Goal: Task Accomplishment & Management: Manage account settings

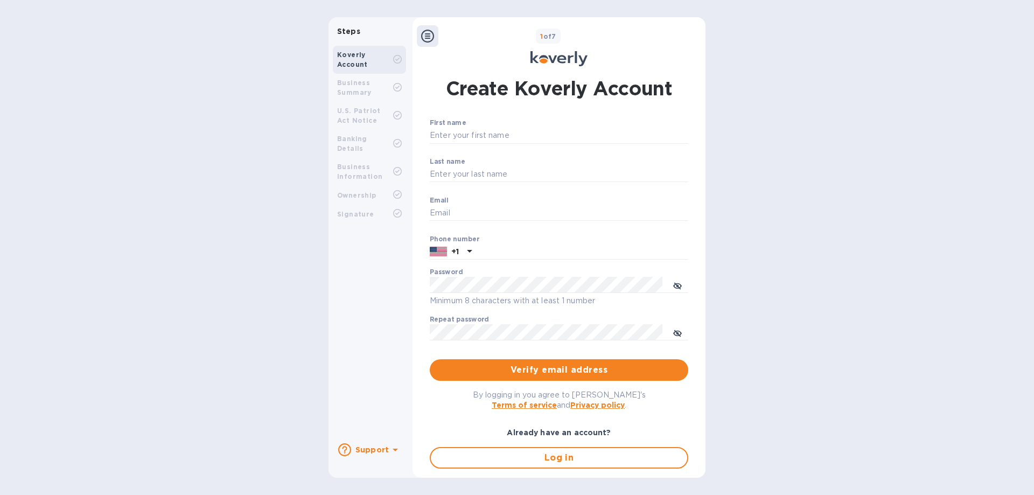
type input "[EMAIL_ADDRESS][DOMAIN_NAME]"
click at [545, 55] on icon at bounding box center [558, 58] width 57 height 15
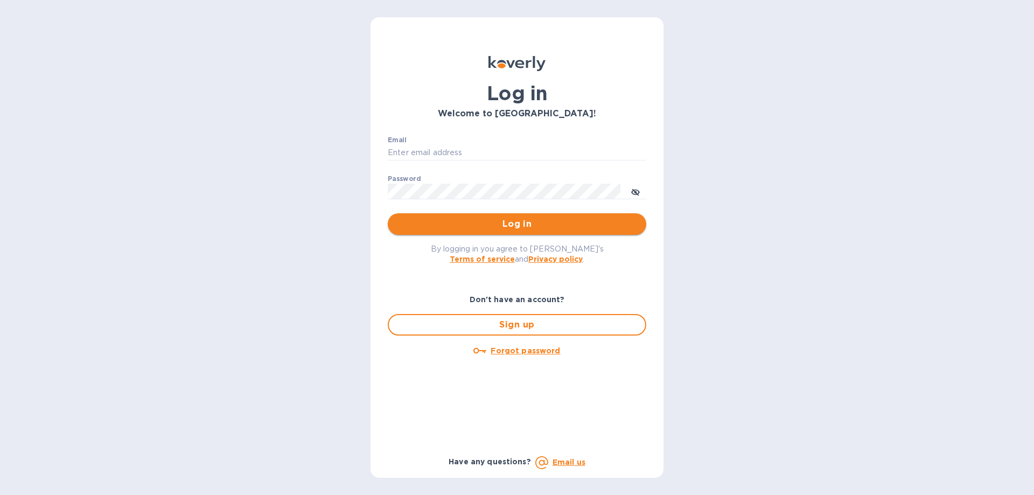
type input "[EMAIL_ADDRESS][DOMAIN_NAME]"
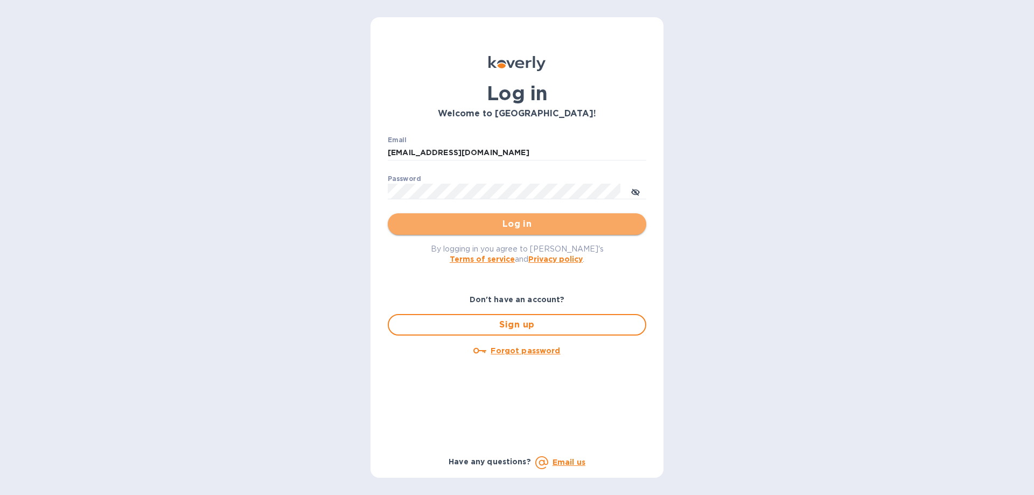
click at [510, 225] on span "Log in" at bounding box center [516, 224] width 241 height 13
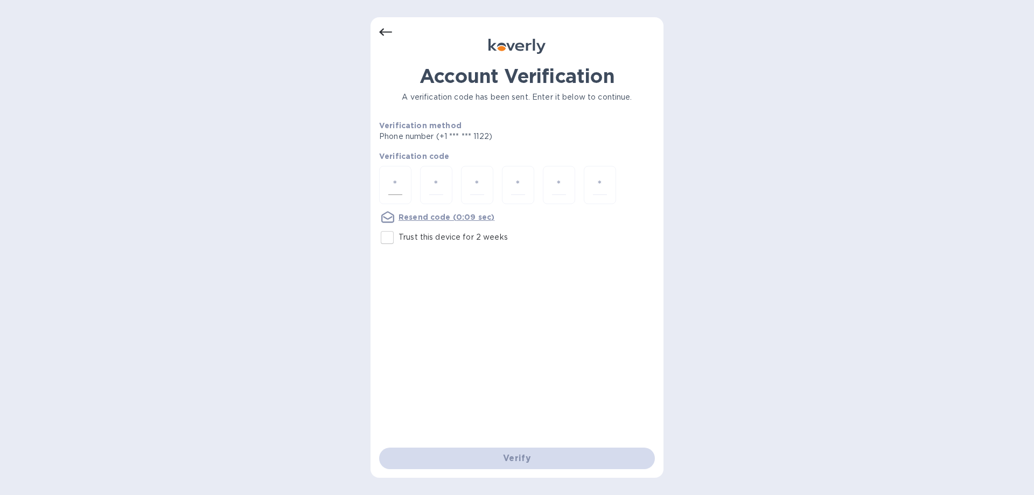
click at [397, 185] on input "number" at bounding box center [395, 185] width 14 height 20
type input "3"
type input "8"
type input "2"
type input "1"
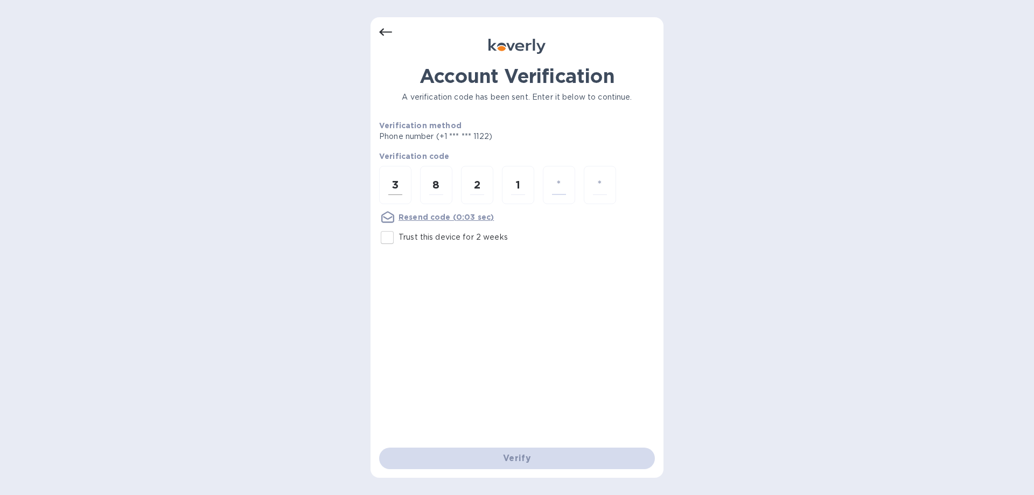
type input "0"
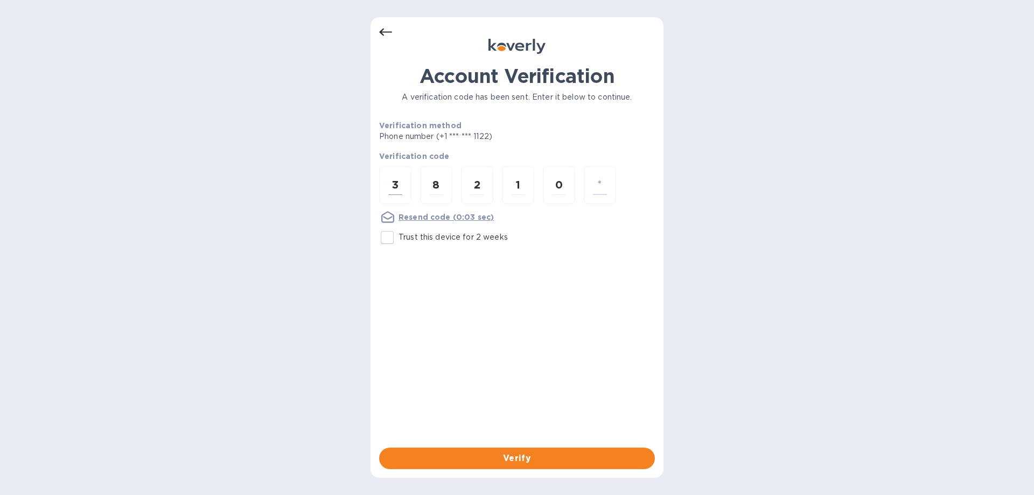
type input "6"
